Goal: Share content: Share content

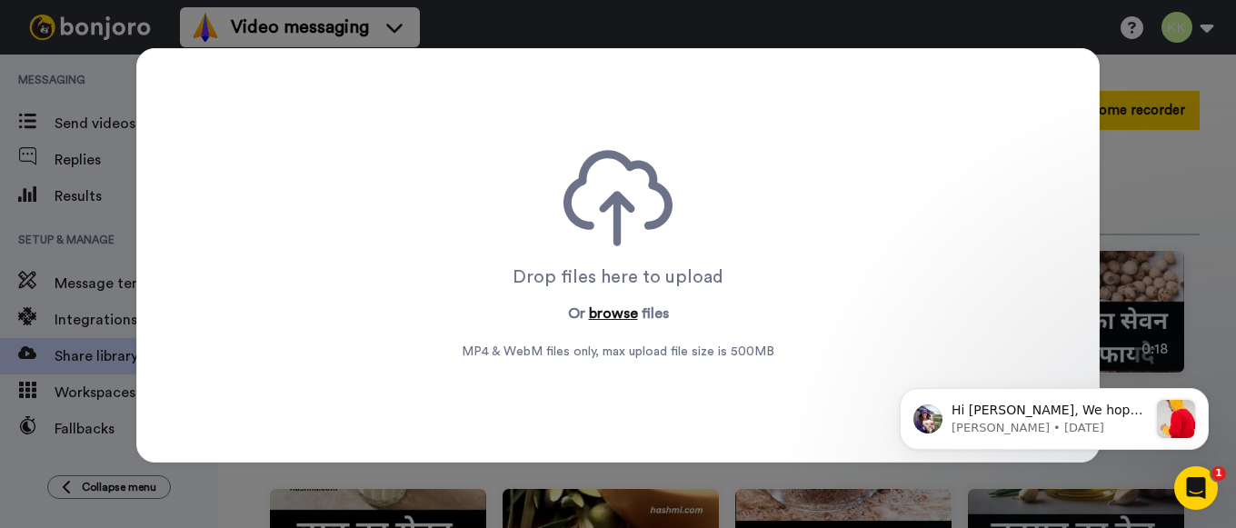
click at [627, 317] on button "browse" at bounding box center [613, 314] width 49 height 22
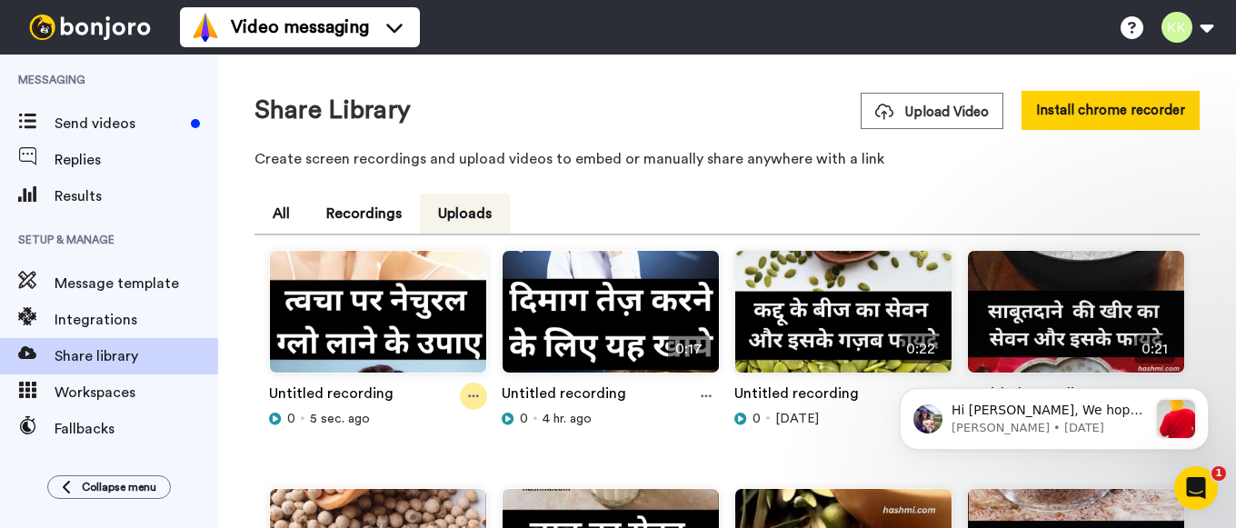
click at [475, 395] on icon at bounding box center [473, 396] width 11 height 13
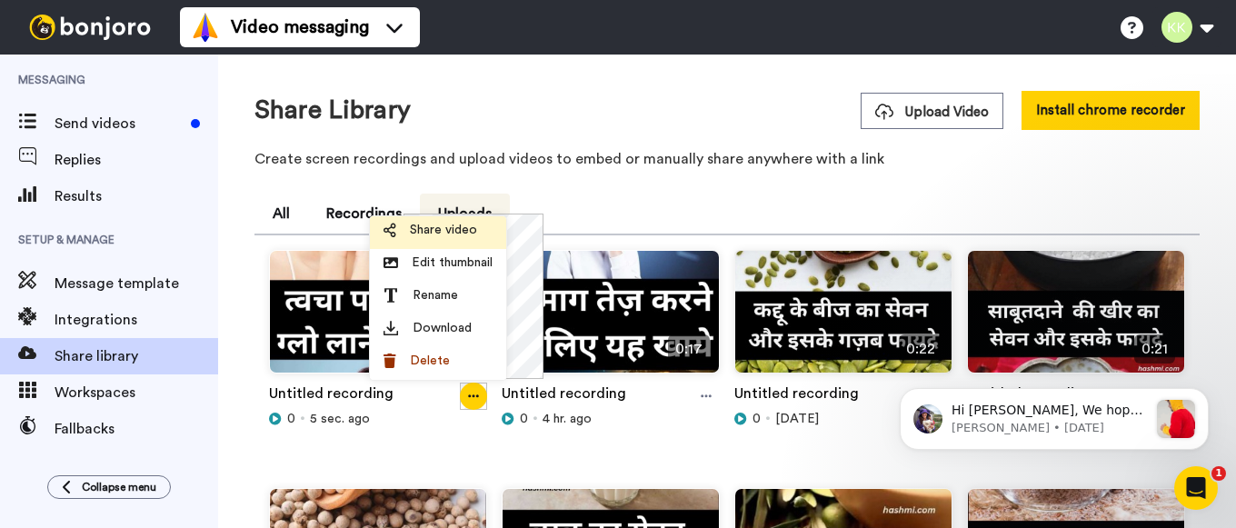
click at [452, 230] on span "Share video" at bounding box center [443, 230] width 67 height 18
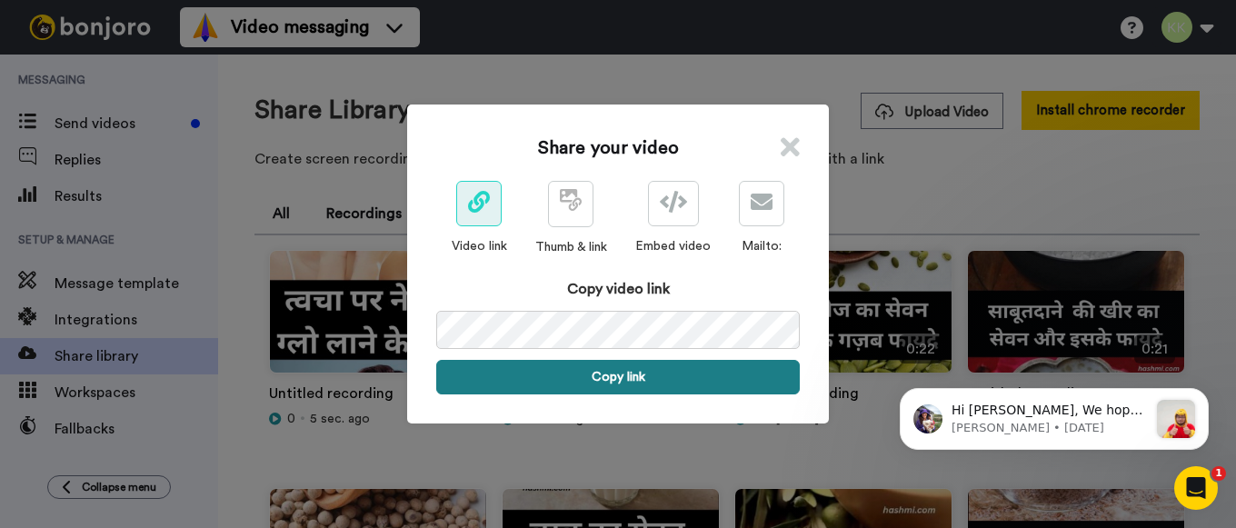
click at [618, 376] on button "Copy link" at bounding box center [618, 377] width 364 height 35
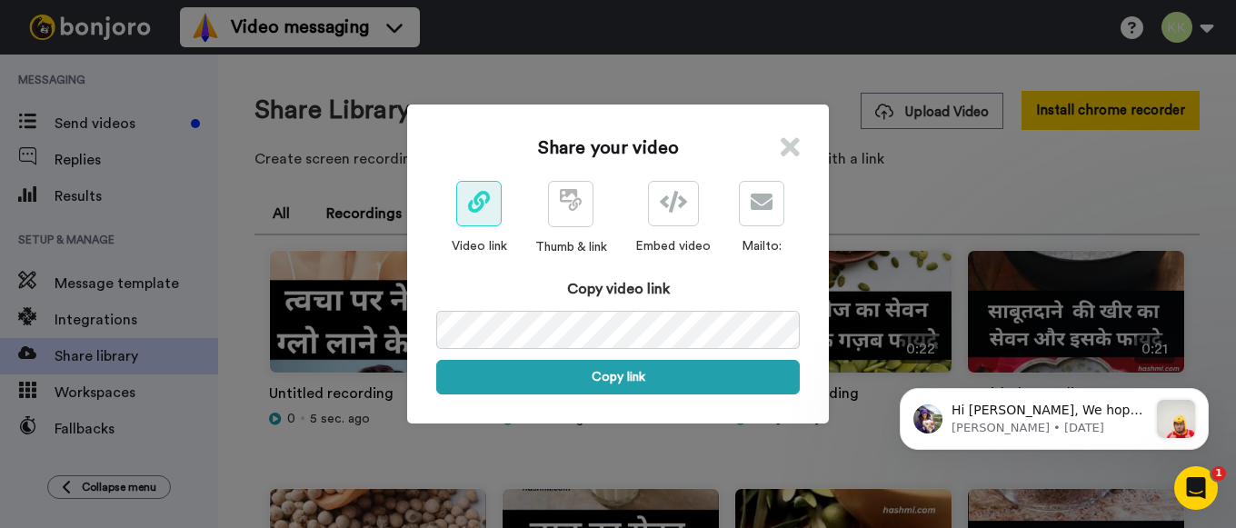
scroll to position [0, 93]
